Goal: Transaction & Acquisition: Purchase product/service

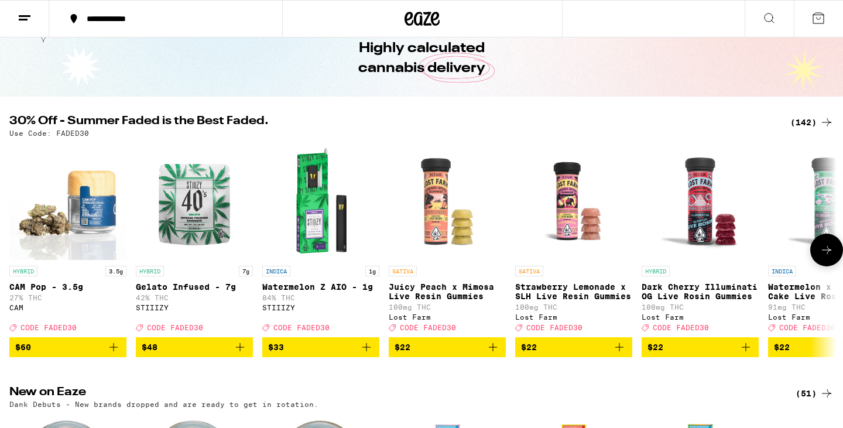
scroll to position [55, 0]
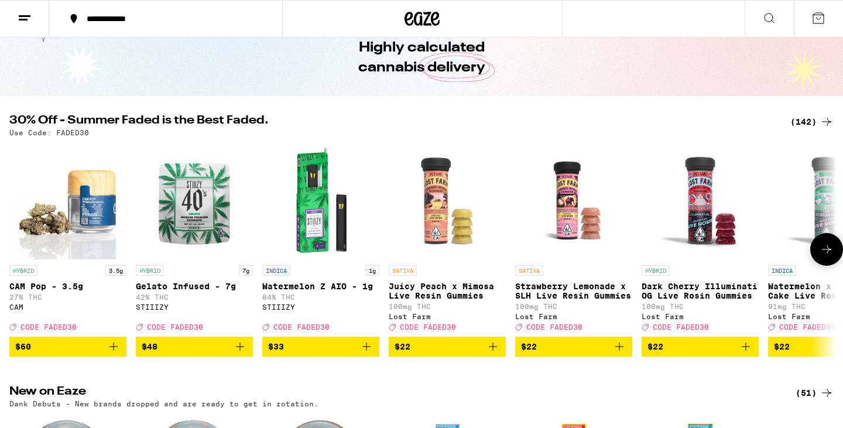
click at [825, 255] on icon at bounding box center [827, 249] width 14 height 14
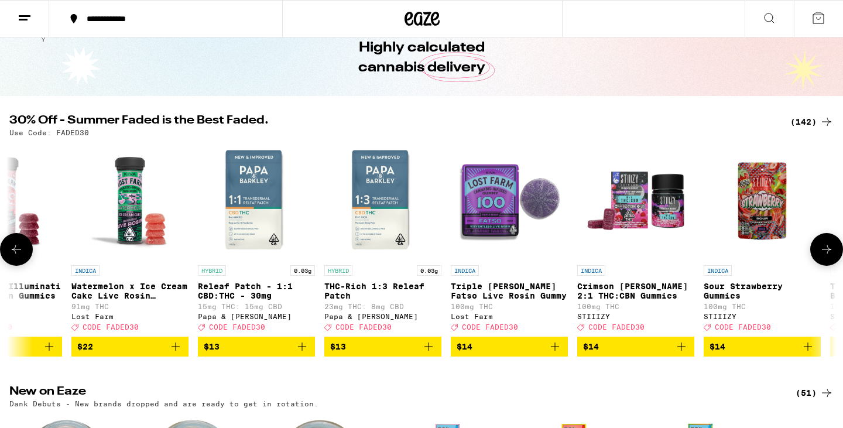
scroll to position [0, 697]
click at [825, 255] on icon at bounding box center [827, 249] width 14 height 14
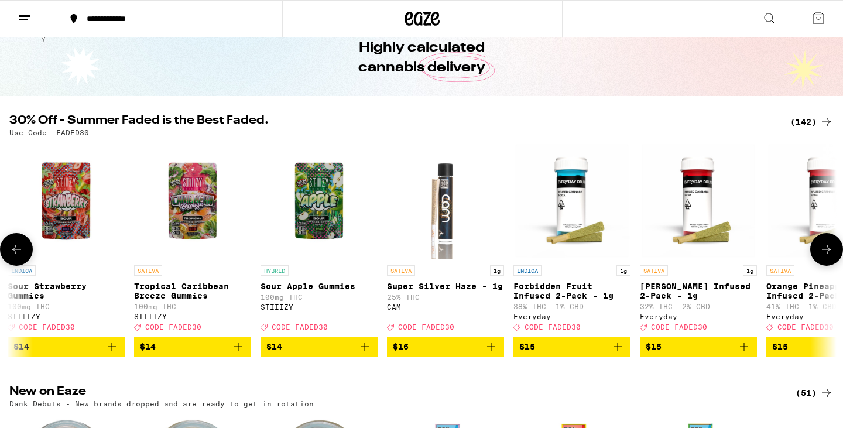
scroll to position [0, 1394]
click at [825, 255] on icon at bounding box center [827, 249] width 14 height 14
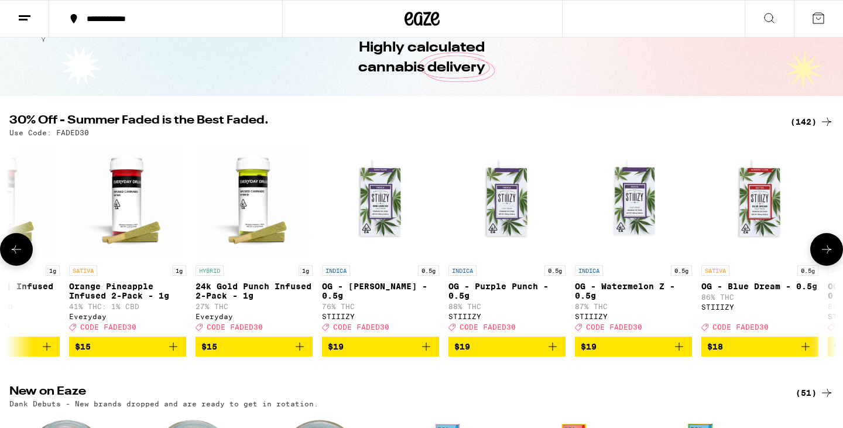
click at [825, 255] on icon at bounding box center [827, 249] width 14 height 14
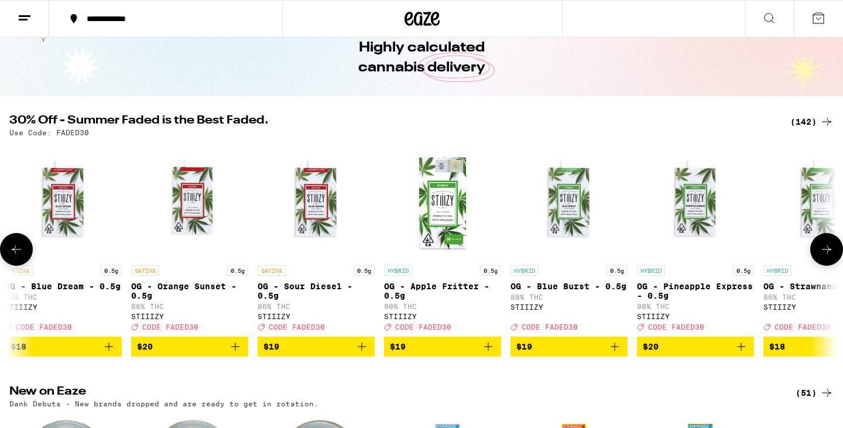
click at [825, 255] on icon at bounding box center [827, 249] width 14 height 14
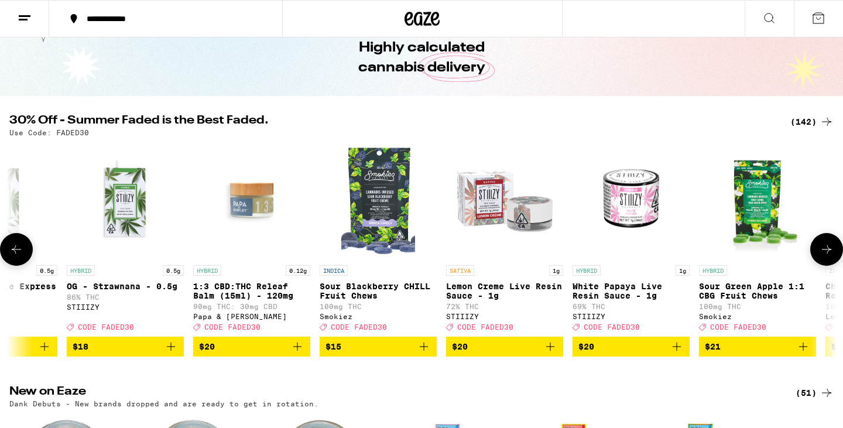
scroll to position [0, 3485]
click at [825, 254] on icon at bounding box center [827, 249] width 14 height 14
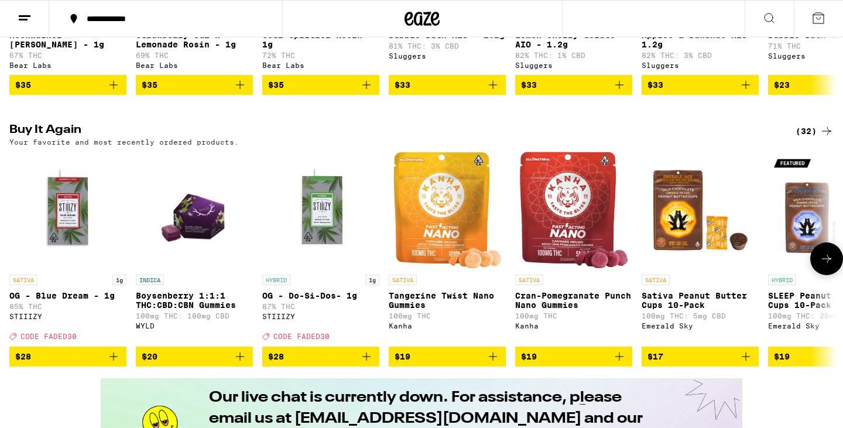
scroll to position [582, 0]
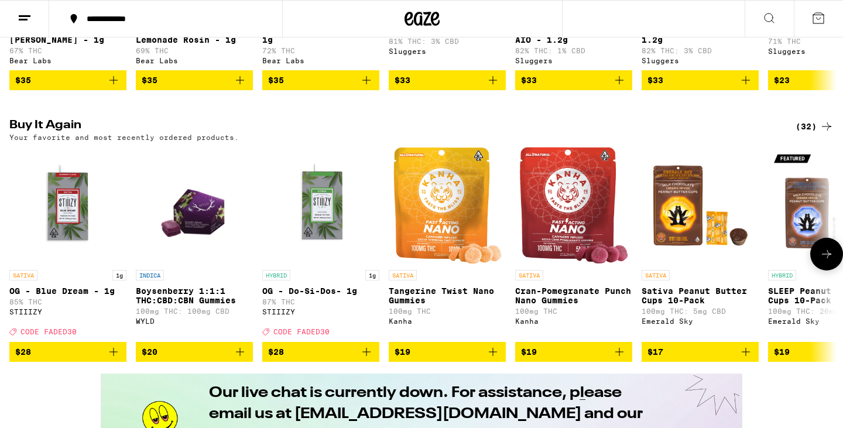
click at [240, 356] on icon "Add to bag" at bounding box center [240, 352] width 8 height 8
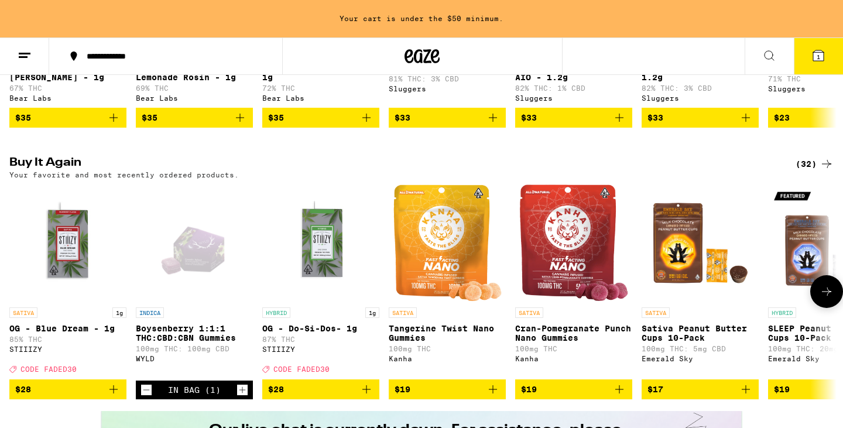
scroll to position [620, 0]
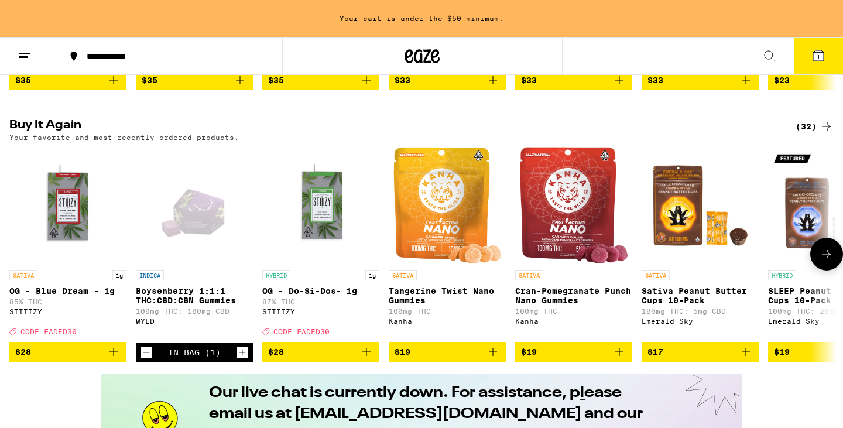
click at [118, 359] on icon "Add to bag" at bounding box center [114, 352] width 14 height 14
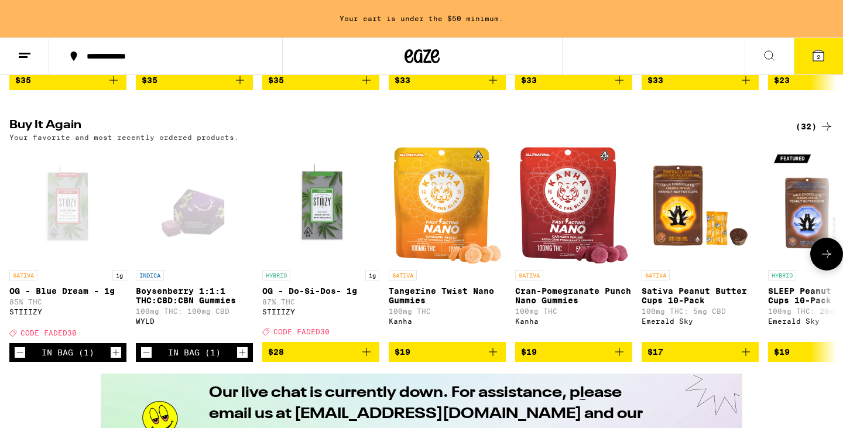
click at [118, 360] on icon "Increment" at bounding box center [116, 353] width 11 height 14
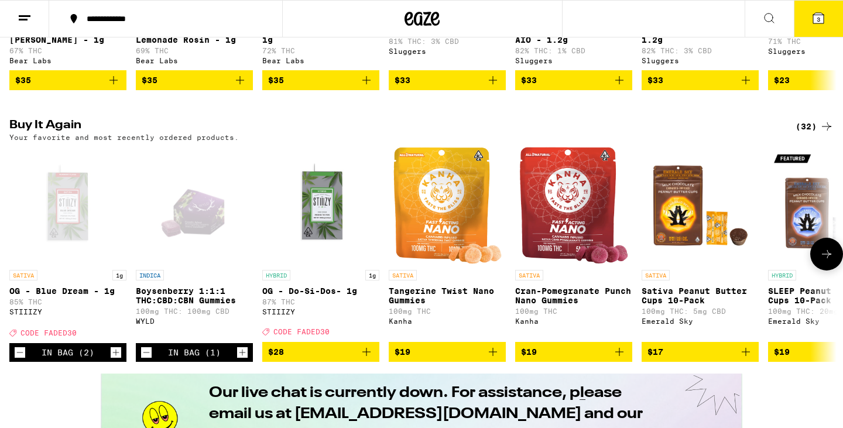
click at [370, 359] on icon "Add to bag" at bounding box center [367, 352] width 14 height 14
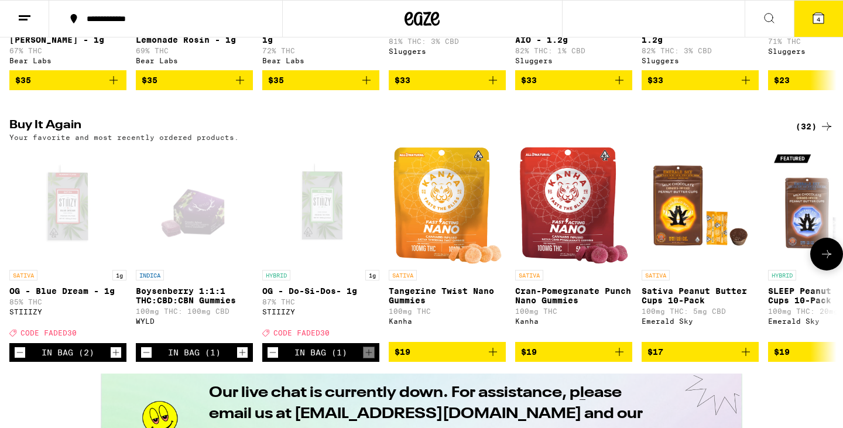
click at [751, 359] on icon "Add to bag" at bounding box center [746, 352] width 14 height 14
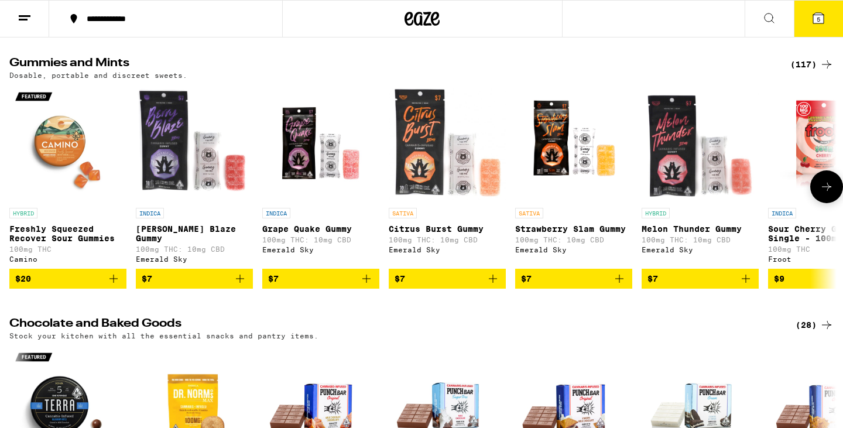
scroll to position [3498, 0]
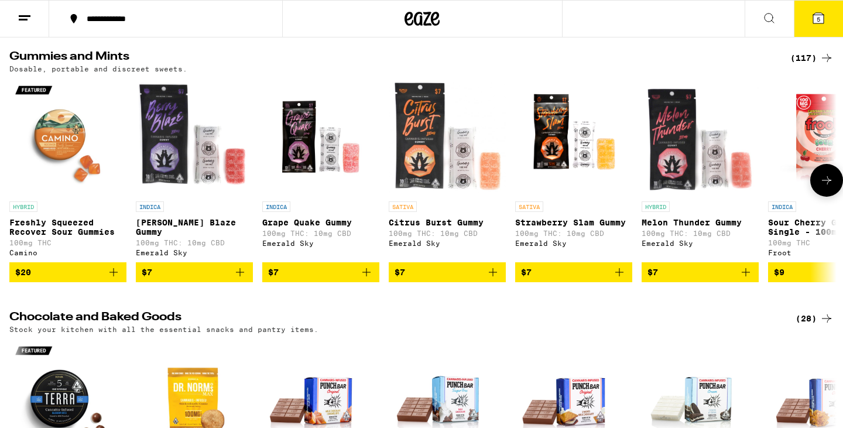
click at [830, 187] on icon at bounding box center [827, 180] width 14 height 14
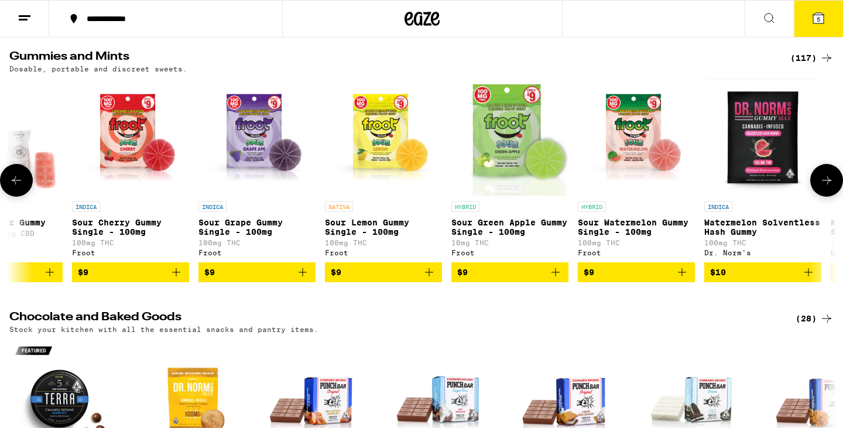
scroll to position [0, 697]
click at [830, 187] on icon at bounding box center [827, 180] width 14 height 14
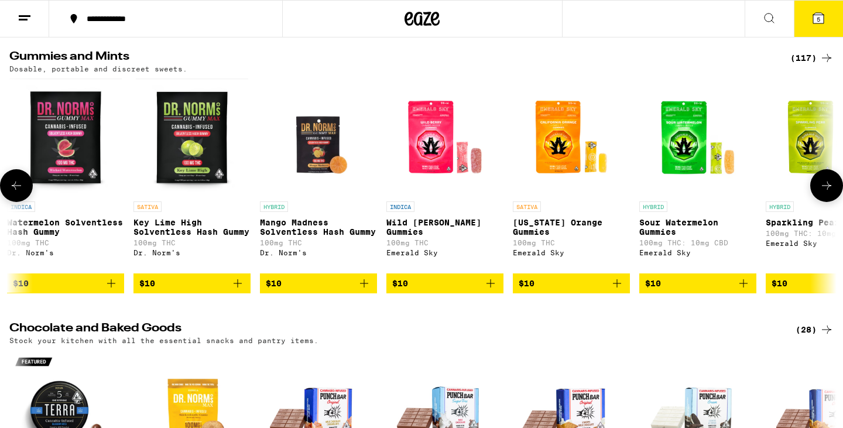
scroll to position [0, 1394]
click at [829, 193] on icon at bounding box center [827, 186] width 14 height 14
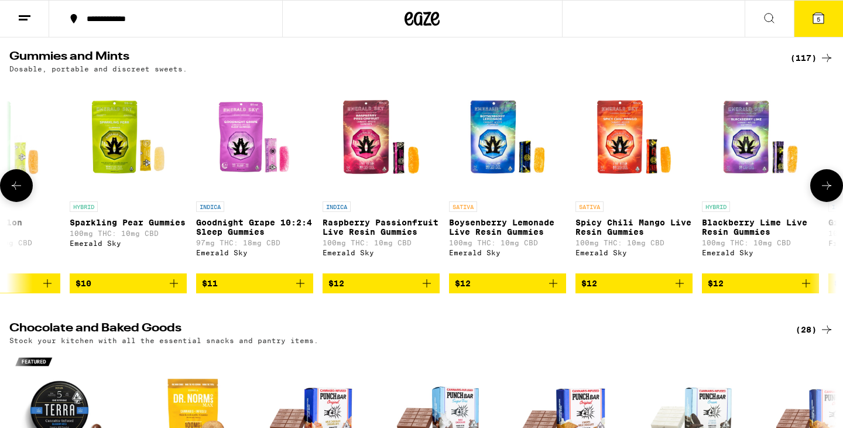
scroll to position [0, 2091]
click at [829, 193] on icon at bounding box center [827, 186] width 14 height 14
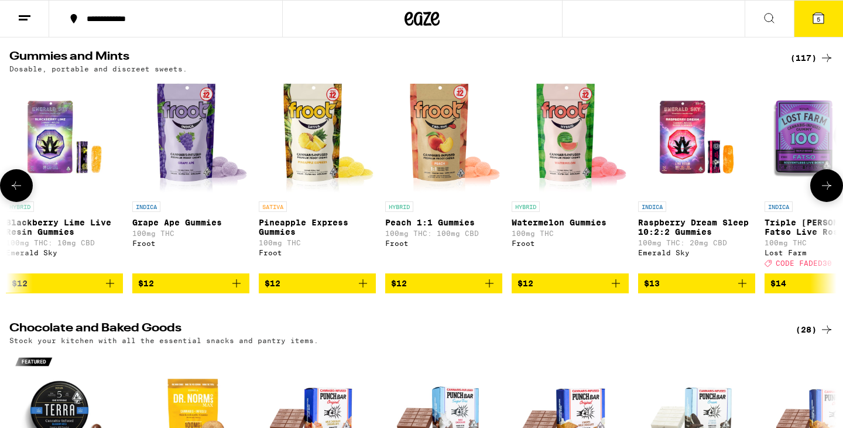
scroll to position [0, 2788]
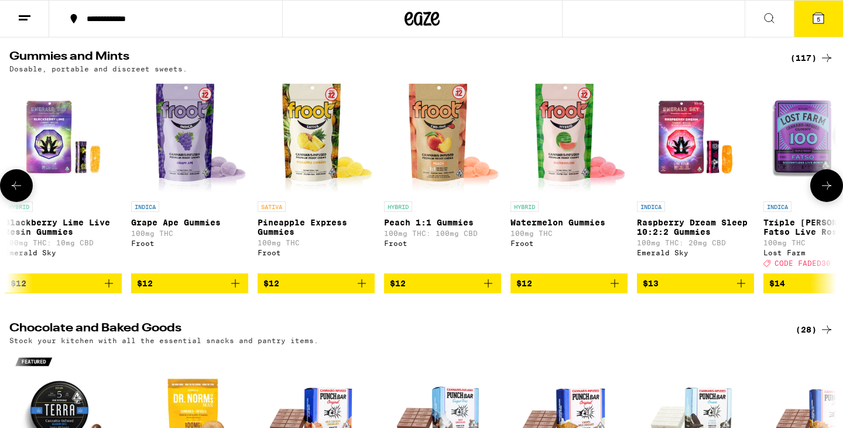
click at [828, 193] on icon at bounding box center [827, 186] width 14 height 14
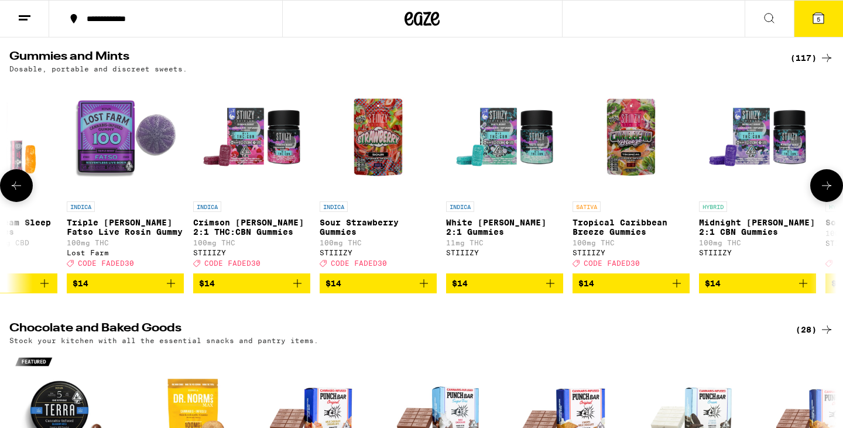
scroll to position [0, 3485]
click at [828, 193] on icon at bounding box center [827, 186] width 14 height 14
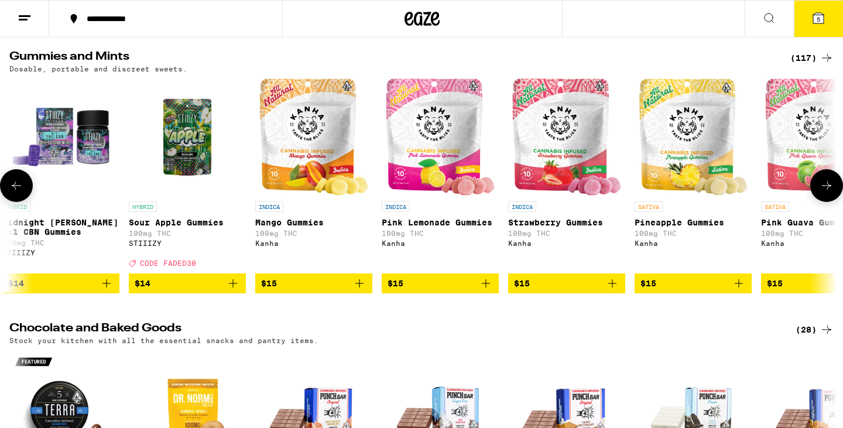
scroll to position [0, 4182]
click at [828, 193] on icon at bounding box center [827, 186] width 14 height 14
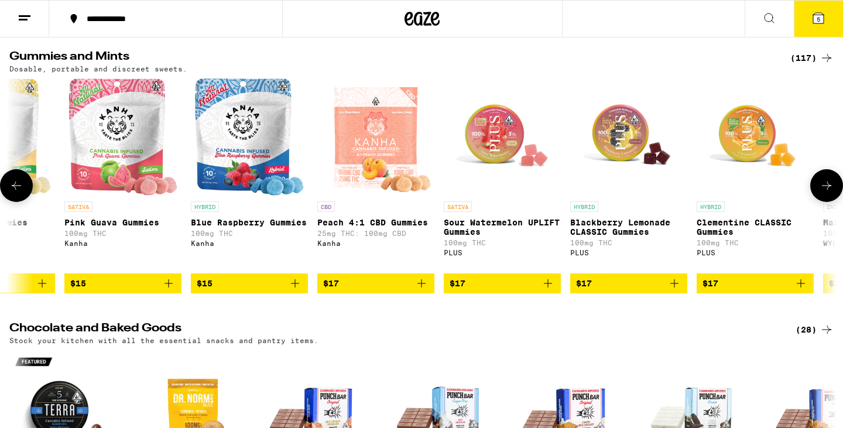
scroll to position [0, 4879]
click at [828, 193] on icon at bounding box center [827, 186] width 14 height 14
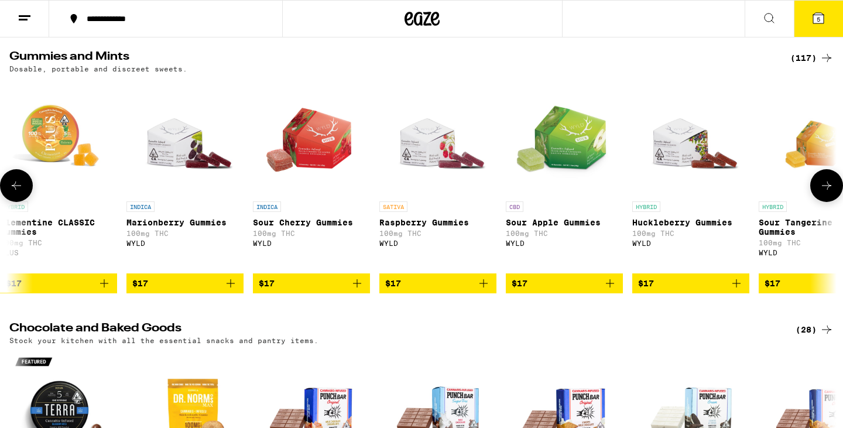
scroll to position [0, 5575]
click at [280, 227] on p "Sour Cherry Gummies" at bounding box center [311, 222] width 117 height 9
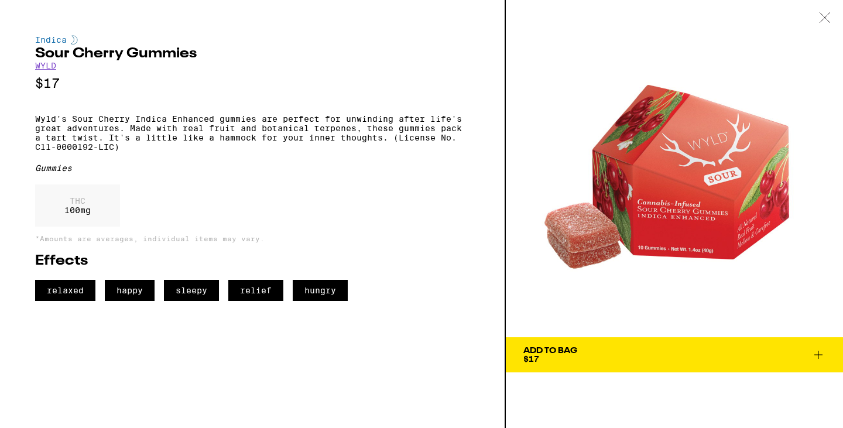
click at [567, 129] on img at bounding box center [674, 168] width 337 height 337
click at [826, 19] on icon at bounding box center [825, 17] width 12 height 11
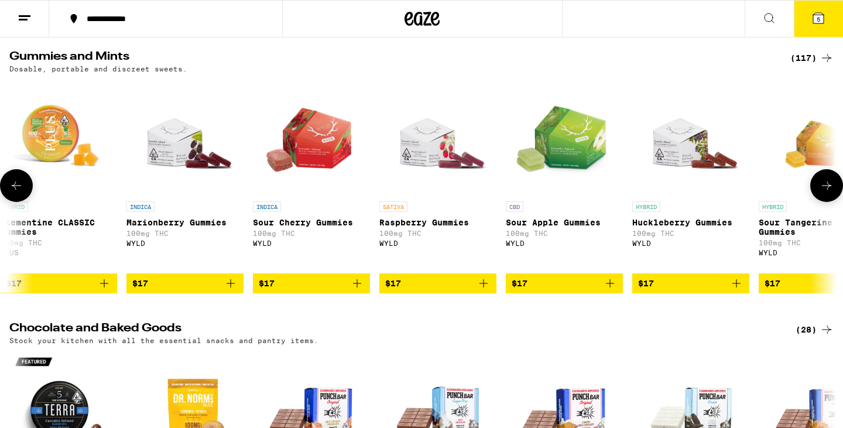
click at [189, 227] on p "Marionberry Gummies" at bounding box center [185, 222] width 117 height 9
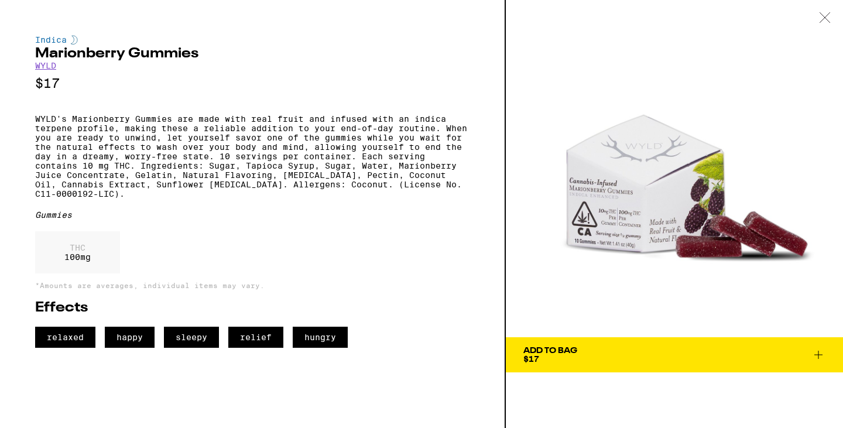
click at [825, 15] on icon at bounding box center [825, 17] width 12 height 11
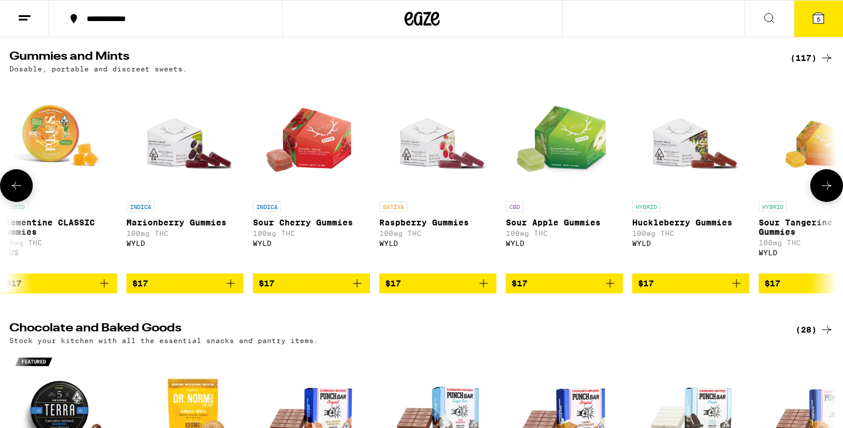
click at [822, 193] on icon at bounding box center [827, 186] width 14 height 14
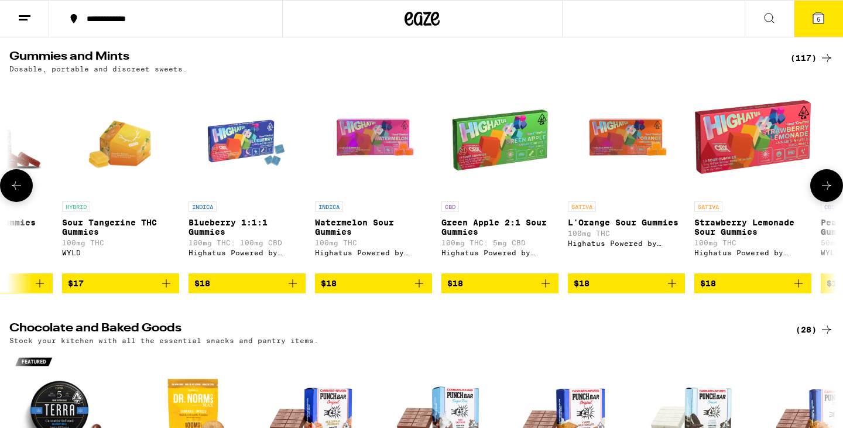
scroll to position [0, 6272]
click at [823, 193] on icon at bounding box center [827, 186] width 14 height 14
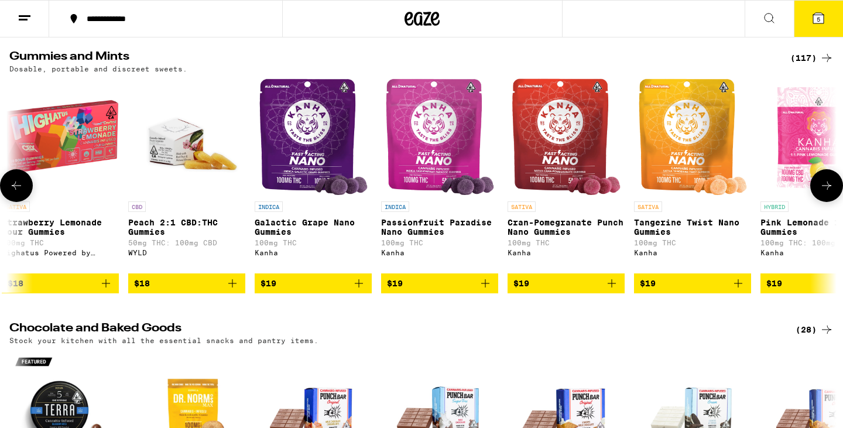
scroll to position [0, 6969]
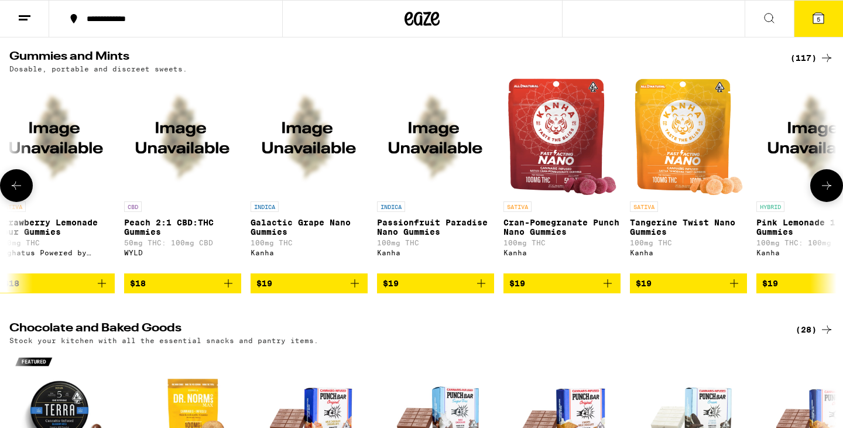
click at [432, 237] on p "Passionfruit Paradise Nano Gummies" at bounding box center [435, 227] width 117 height 19
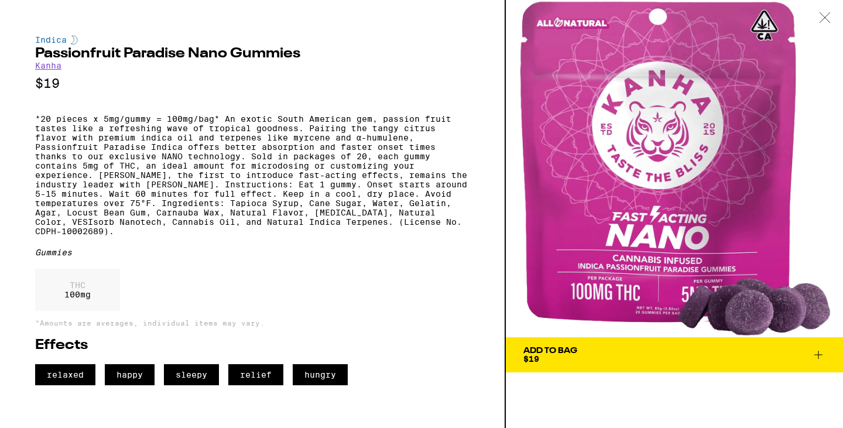
click at [561, 351] on div "Add To Bag" at bounding box center [551, 351] width 54 height 8
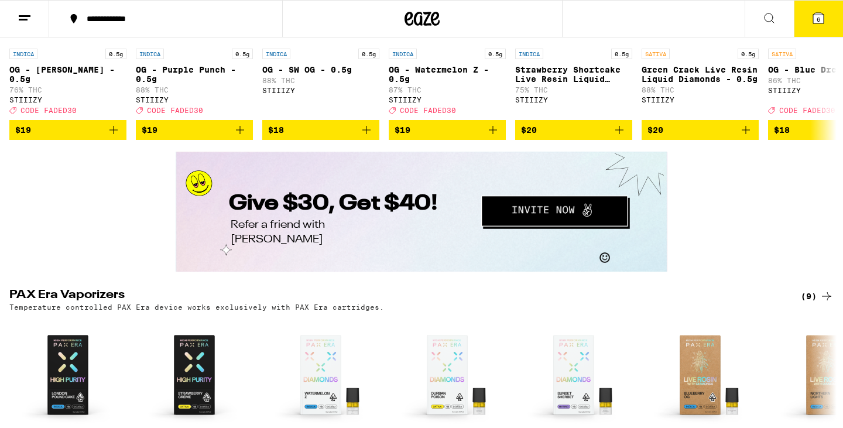
scroll to position [2214, 0]
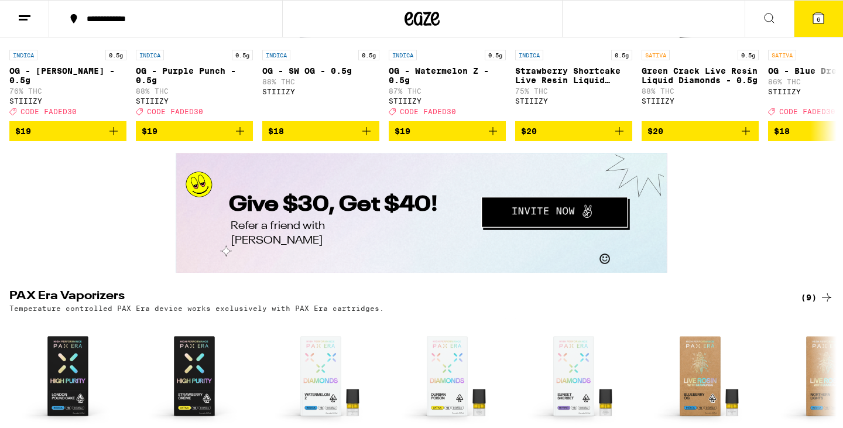
click at [823, 12] on icon at bounding box center [819, 18] width 14 height 14
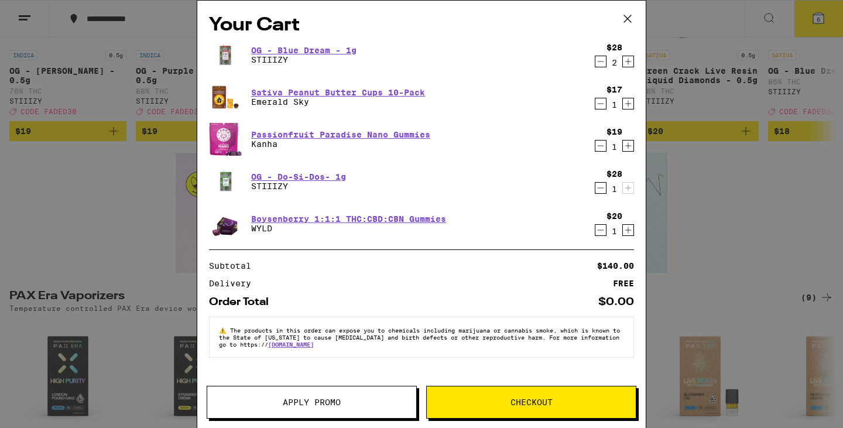
scroll to position [0, 6969]
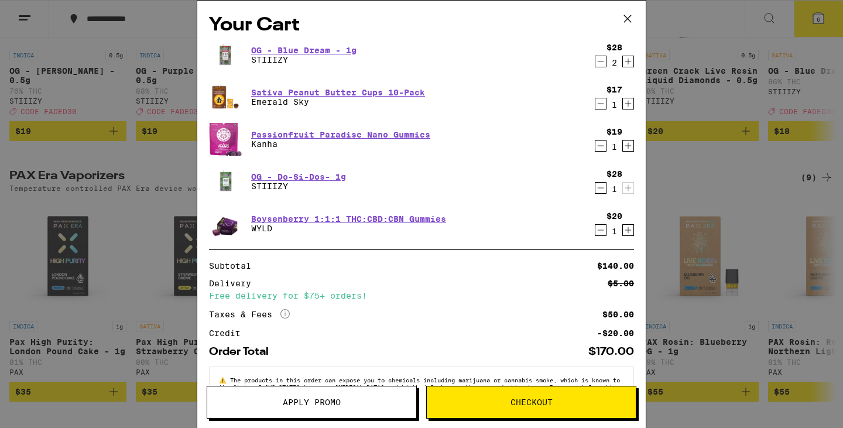
click at [357, 400] on span "Apply Promo" at bounding box center [311, 402] width 209 height 8
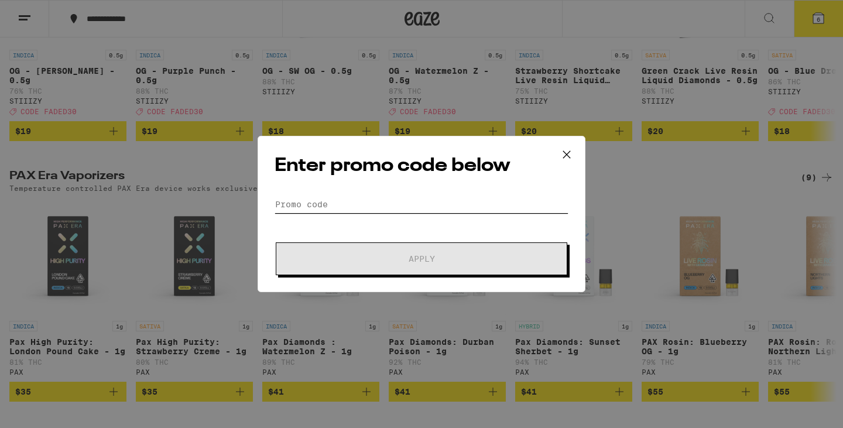
click at [384, 204] on input "Promo Code" at bounding box center [422, 205] width 294 height 18
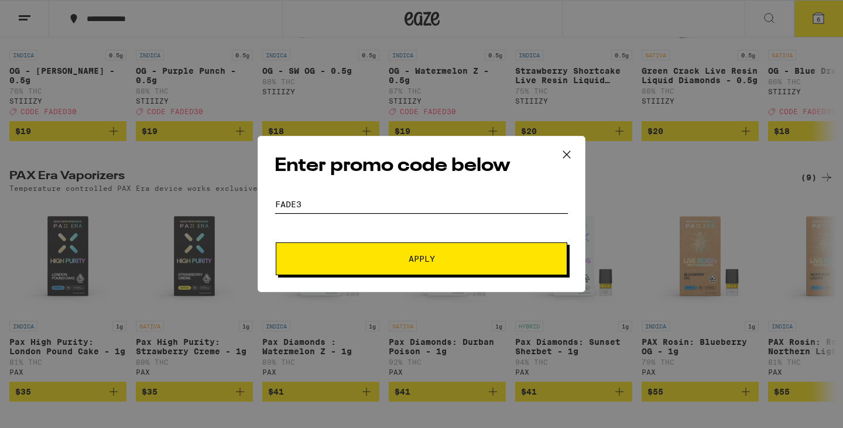
scroll to position [0, 6969]
click at [392, 259] on span "Apply" at bounding box center [421, 259] width 211 height 8
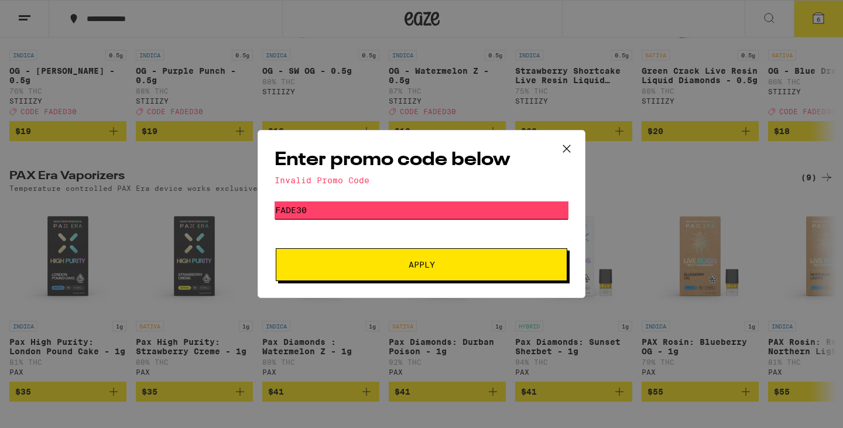
click at [298, 210] on input "fade30" at bounding box center [422, 210] width 294 height 18
type input "faded30"
click at [345, 258] on button "Apply" at bounding box center [422, 264] width 292 height 33
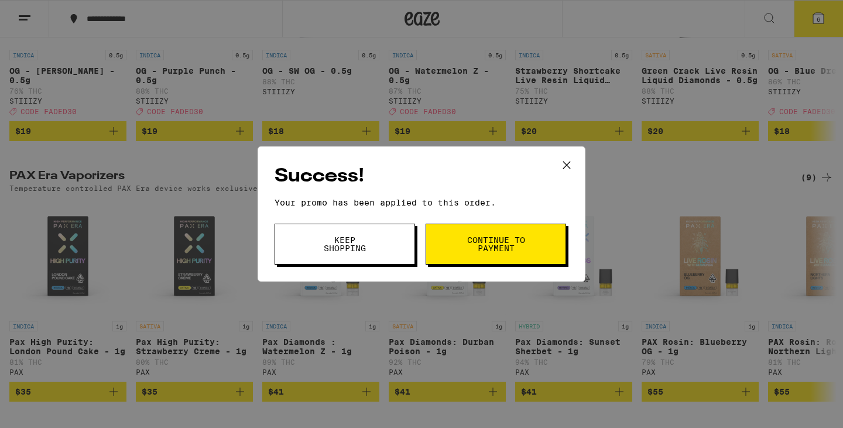
click at [480, 247] on span "Continue to payment" at bounding box center [496, 244] width 60 height 16
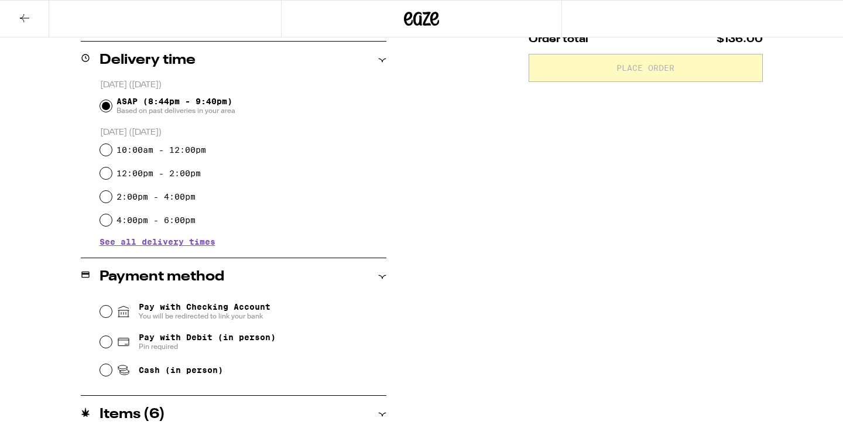
scroll to position [287, 0]
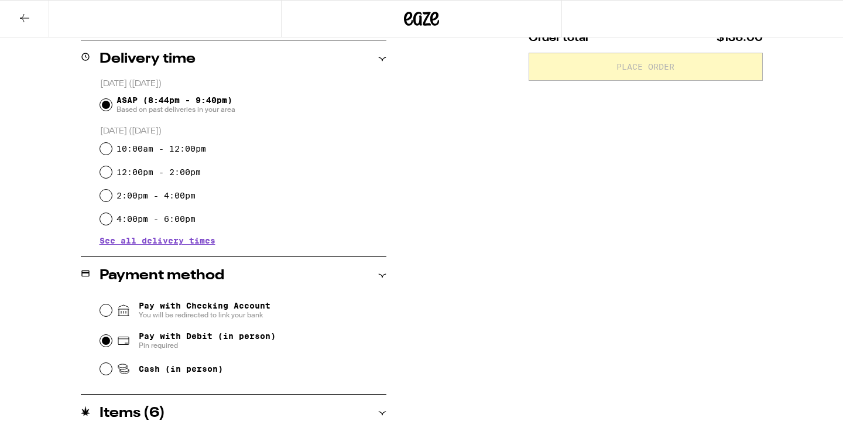
click at [110, 344] on input "Pay with Debit (in person) Pin required" at bounding box center [106, 341] width 12 height 12
radio input "true"
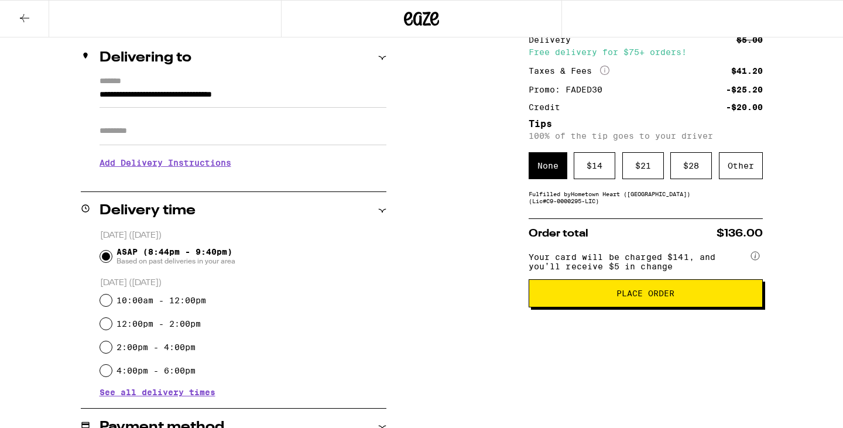
scroll to position [134, 0]
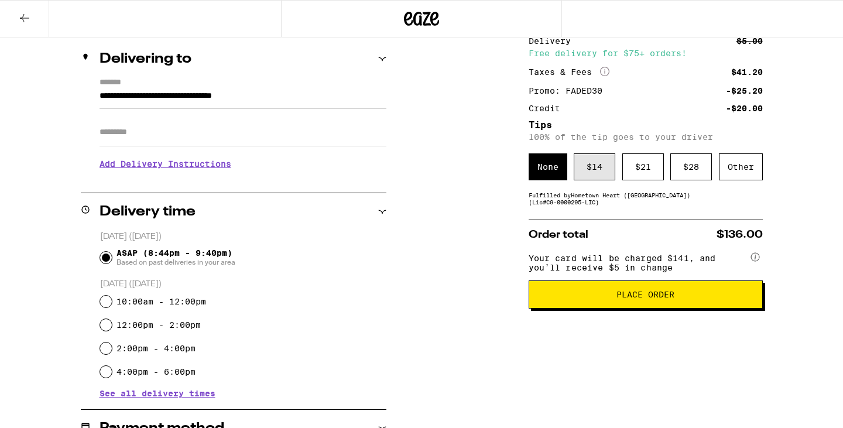
click at [590, 168] on div "$ 14" at bounding box center [595, 166] width 42 height 27
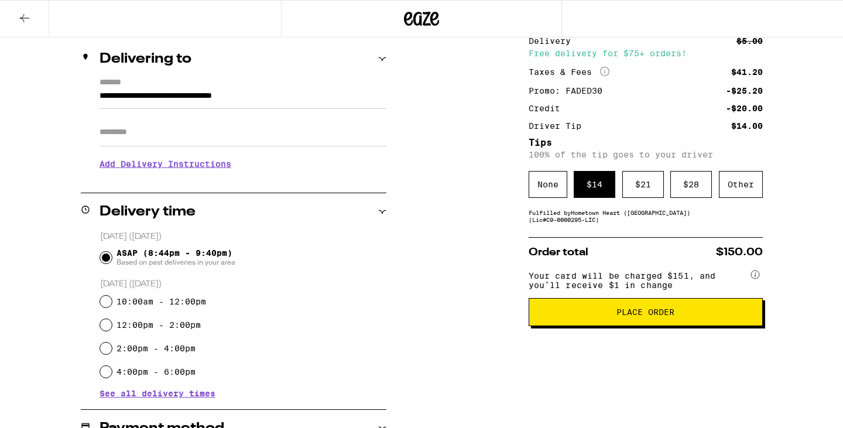
click at [609, 316] on span "Place Order" at bounding box center [646, 312] width 214 height 8
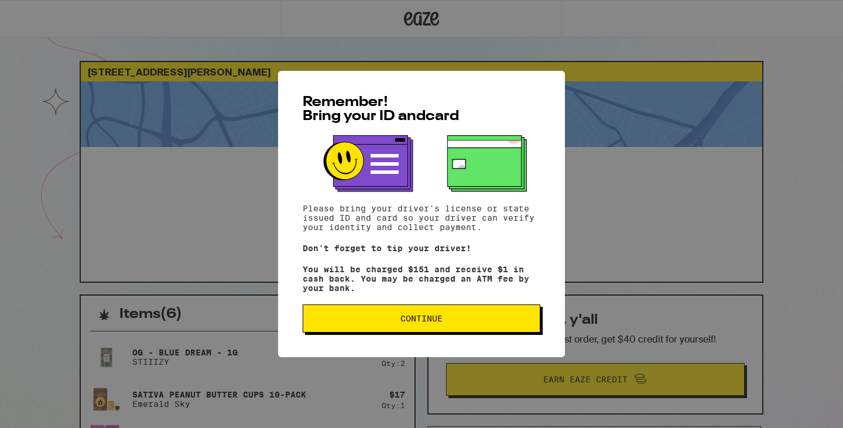
click at [445, 323] on span "Continue" at bounding box center [422, 319] width 218 height 8
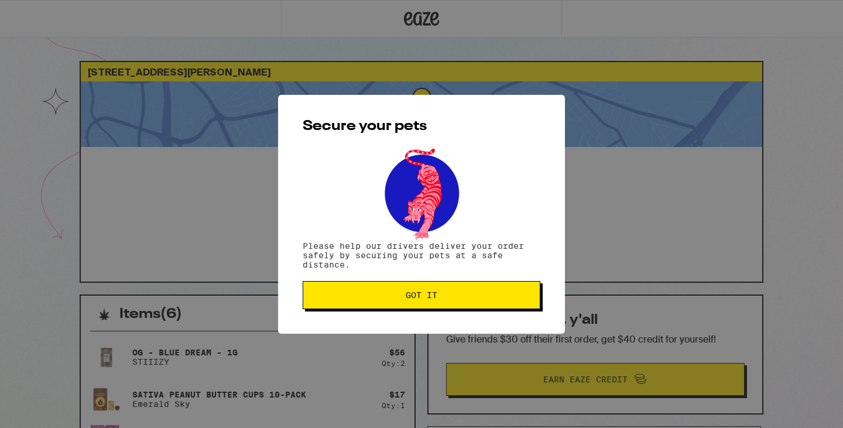
click at [440, 296] on span "Got it" at bounding box center [422, 295] width 218 height 8
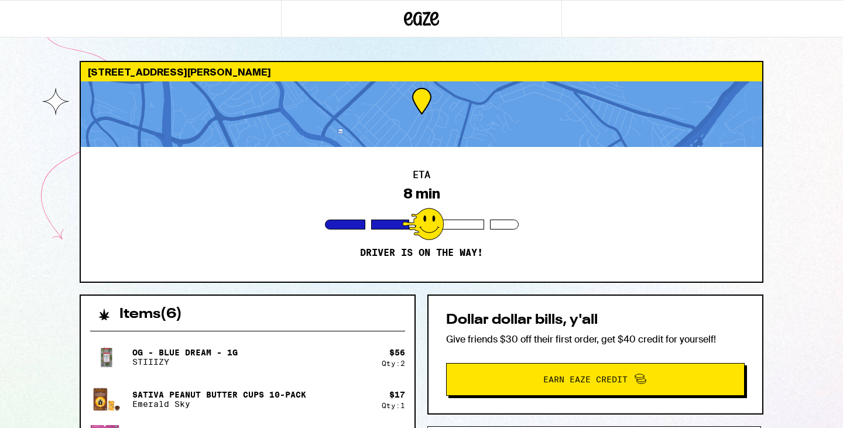
click at [446, 207] on div "ETA 8 min Driver is on the way!" at bounding box center [422, 214] width 682 height 135
